Goal: Task Accomplishment & Management: Use online tool/utility

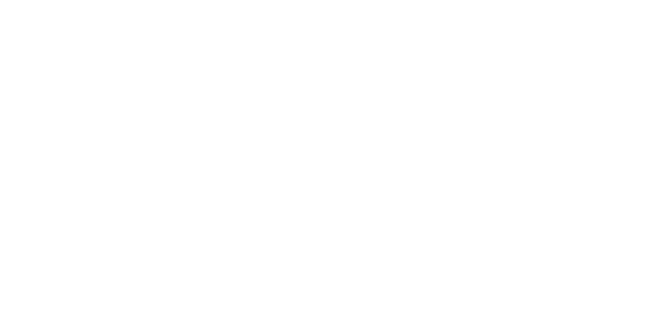
click at [93, 136] on div "Tracking" at bounding box center [80, 138] width 28 height 9
click at [397, 250] on button "button" at bounding box center [390, 251] width 13 height 13
click at [319, 163] on button "Clock On" at bounding box center [292, 160] width 56 height 16
